Goal: Task Accomplishment & Management: Manage account settings

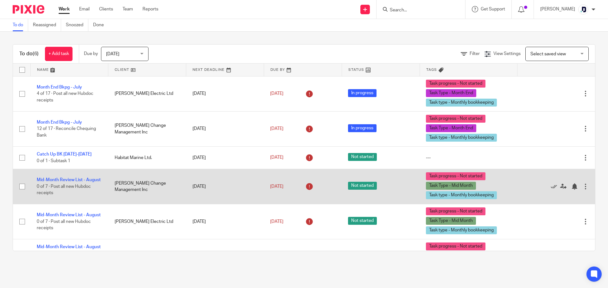
scroll to position [27, 0]
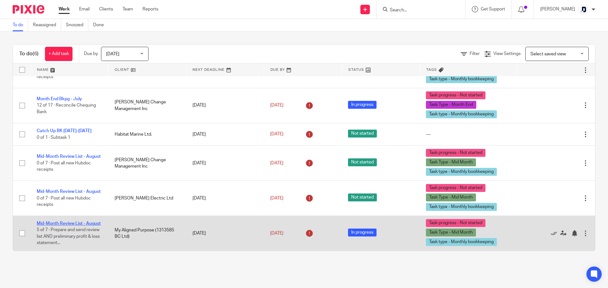
click at [74, 221] on link "Mid-Month Review List - August" at bounding box center [69, 223] width 64 height 4
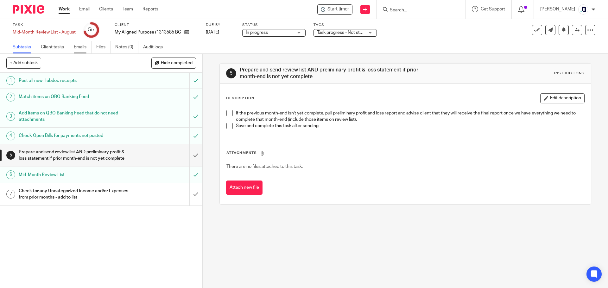
click at [75, 43] on link "Emails" at bounding box center [83, 47] width 18 height 12
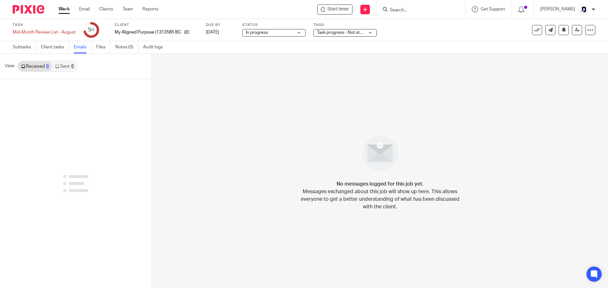
click at [68, 7] on link "Work" at bounding box center [64, 9] width 11 height 6
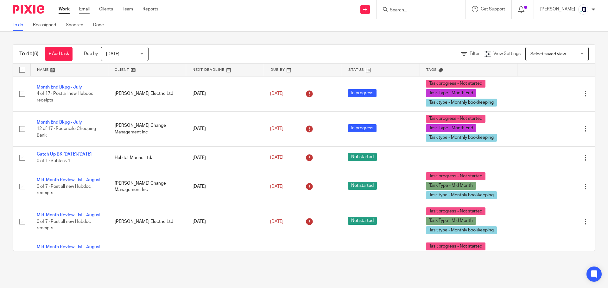
click at [86, 9] on link "Email" at bounding box center [84, 9] width 10 height 6
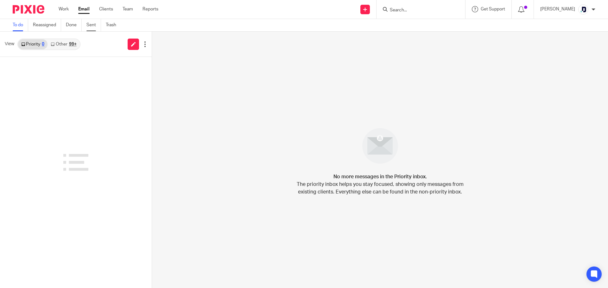
click at [97, 26] on link "Sent" at bounding box center [93, 25] width 15 height 12
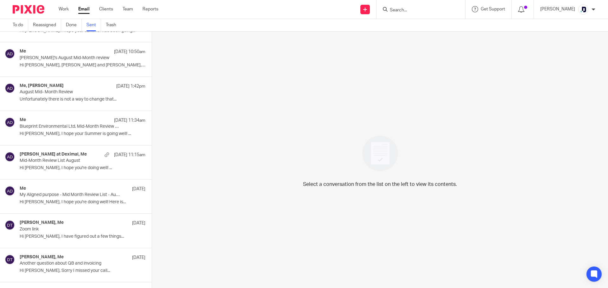
scroll to position [127, 0]
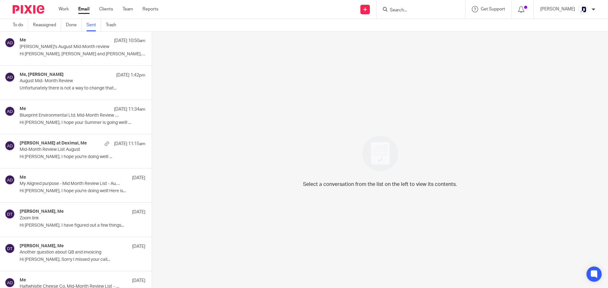
click at [98, 196] on div "Me Aug 18 My Aligned purpose - Mid Month Review List - August Hi Kaila, I hope …" at bounding box center [83, 185] width 126 height 21
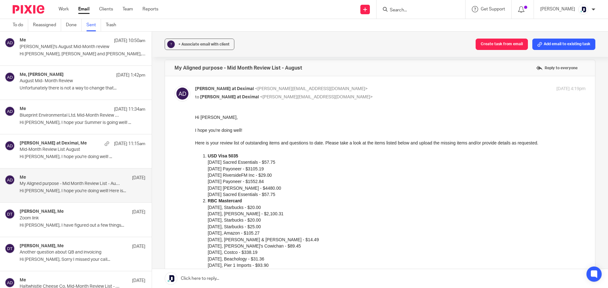
scroll to position [0, 0]
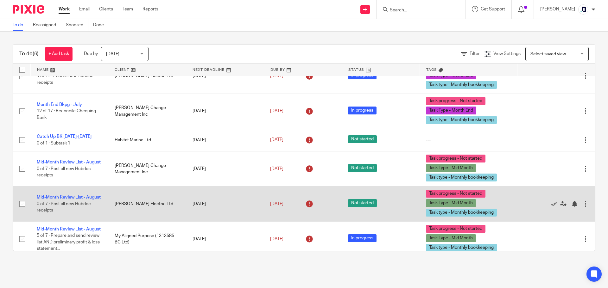
scroll to position [27, 0]
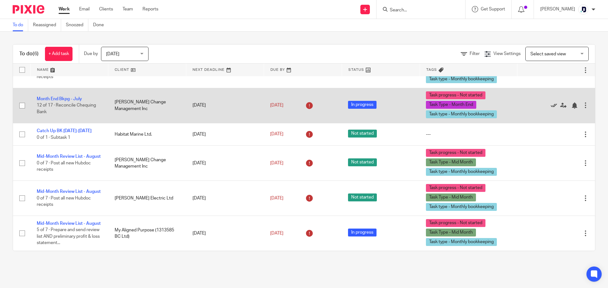
drag, startPoint x: 540, startPoint y: 105, endPoint x: 537, endPoint y: 102, distance: 4.3
click at [537, 102] on div "Edit task Delete" at bounding box center [555, 105] width 65 height 16
click at [550, 103] on icon at bounding box center [553, 106] width 6 height 6
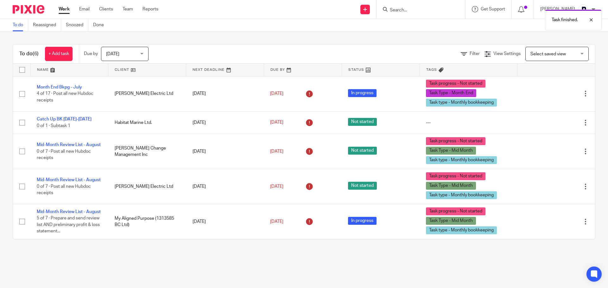
scroll to position [0, 0]
click at [88, 14] on div "Work Email Clients Team Reports Work Email Clients Team Reports Settings" at bounding box center [109, 9] width 115 height 19
click at [81, 11] on link "Email" at bounding box center [84, 9] width 10 height 6
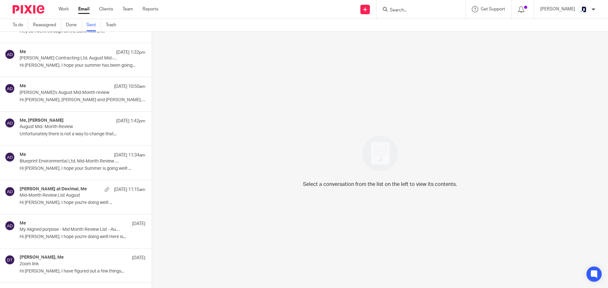
scroll to position [95, 0]
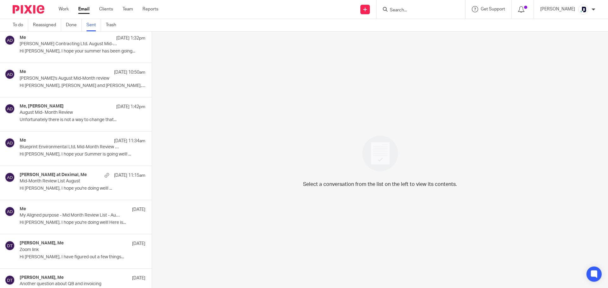
click at [49, 122] on p "Unfortunately there is not a way to change that..." at bounding box center [83, 119] width 126 height 5
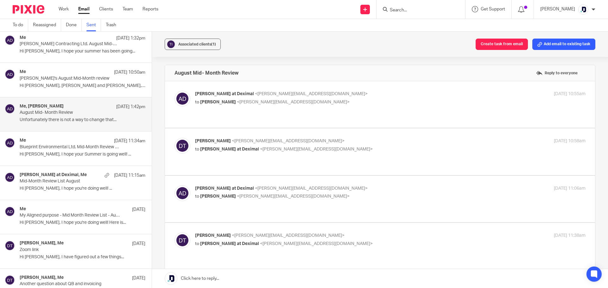
scroll to position [0, 0]
click at [340, 97] on div "[PERSON_NAME] at [PERSON_NAME] <[PERSON_NAME][EMAIL_ADDRESS][DOMAIN_NAME]> to […" at bounding box center [325, 98] width 260 height 15
checkbox input "true"
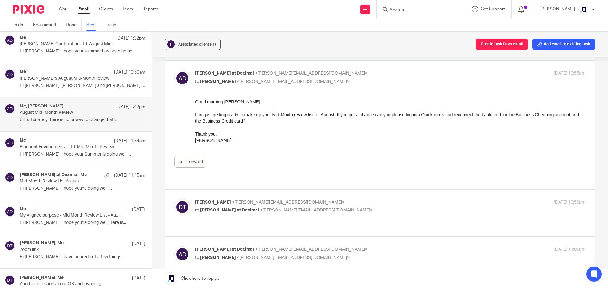
scroll to position [32, 0]
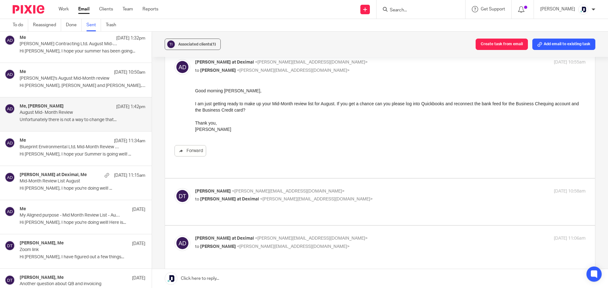
click at [376, 198] on div "Dawn-Marie Turner <dawnmarie@thinktransition.com> to Amanda at Deximal <amanda@…" at bounding box center [379, 202] width 411 height 28
click at [319, 188] on p "Dawn-Marie Turner <dawnmarie@thinktransition.com>" at bounding box center [325, 191] width 260 height 7
checkbox input "true"
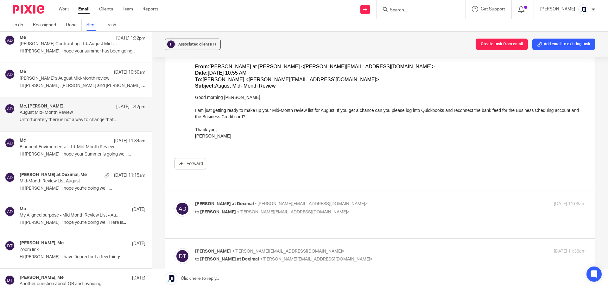
scroll to position [348, 0]
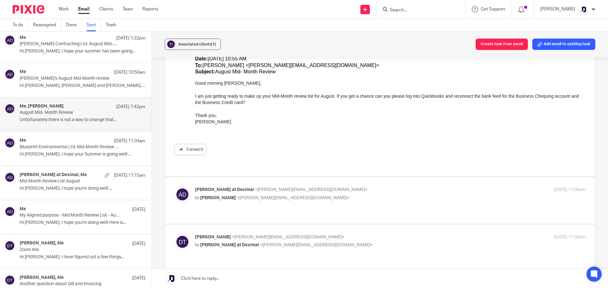
click at [355, 189] on div "Amanda at Deximal <amanda@deximal.ca> to Dawn-Marie Turner <dawnmarie@thinktran…" at bounding box center [390, 195] width 390 height 16
checkbox input "true"
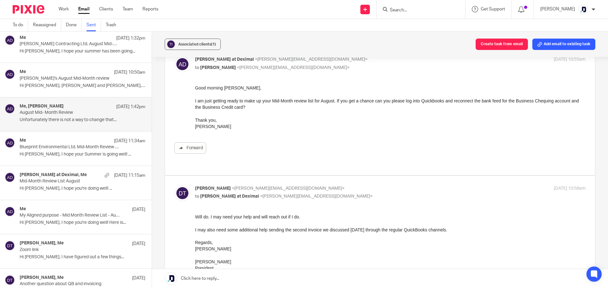
scroll to position [0, 0]
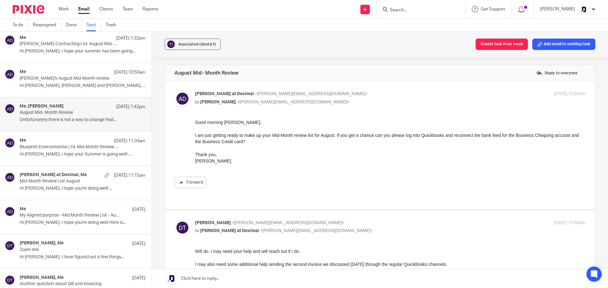
click at [87, 190] on p "Hi Ingrid, I hope you're doing well! ..." at bounding box center [83, 188] width 126 height 5
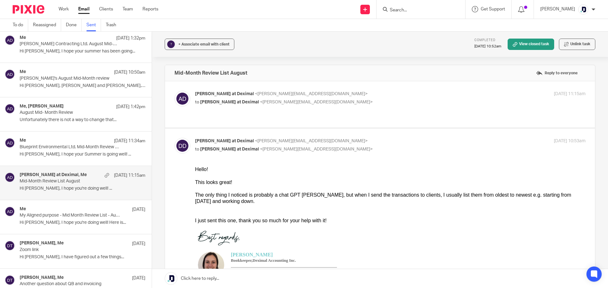
click at [327, 95] on p "Amanda at Deximal <amanda@deximal.ca>" at bounding box center [325, 94] width 260 height 7
checkbox input "true"
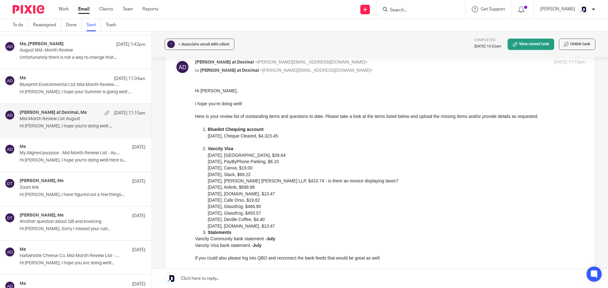
scroll to position [127, 0]
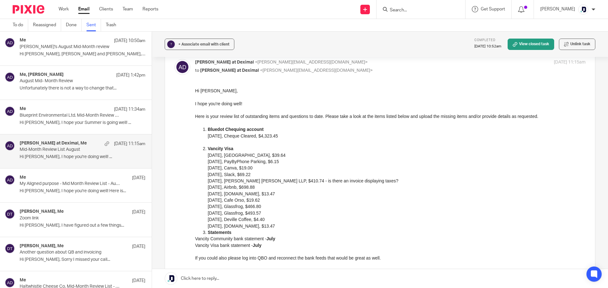
click at [67, 14] on div "Work Email Clients Team Reports Work Email Clients Team Reports Settings" at bounding box center [109, 9] width 115 height 19
click at [67, 11] on link "Work" at bounding box center [64, 9] width 10 height 6
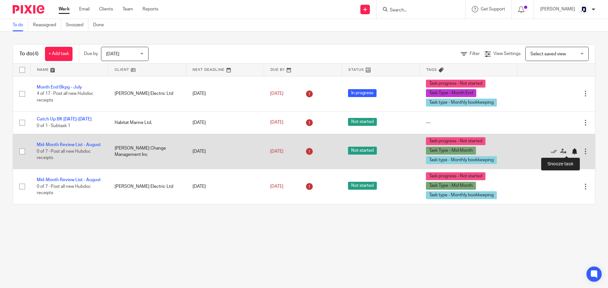
click at [571, 151] on div at bounding box center [574, 151] width 6 height 6
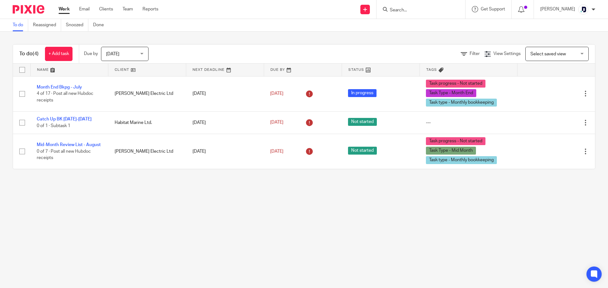
click at [187, 199] on main "To do Reassigned Snoozed Done To do (4) + Add task Due by Today Today Today Tom…" at bounding box center [304, 144] width 608 height 288
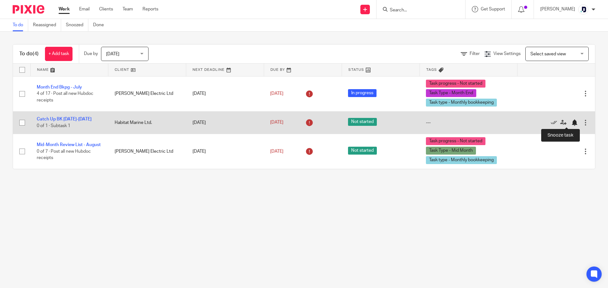
click at [571, 123] on div at bounding box center [574, 123] width 6 height 6
